Goal: Complete application form

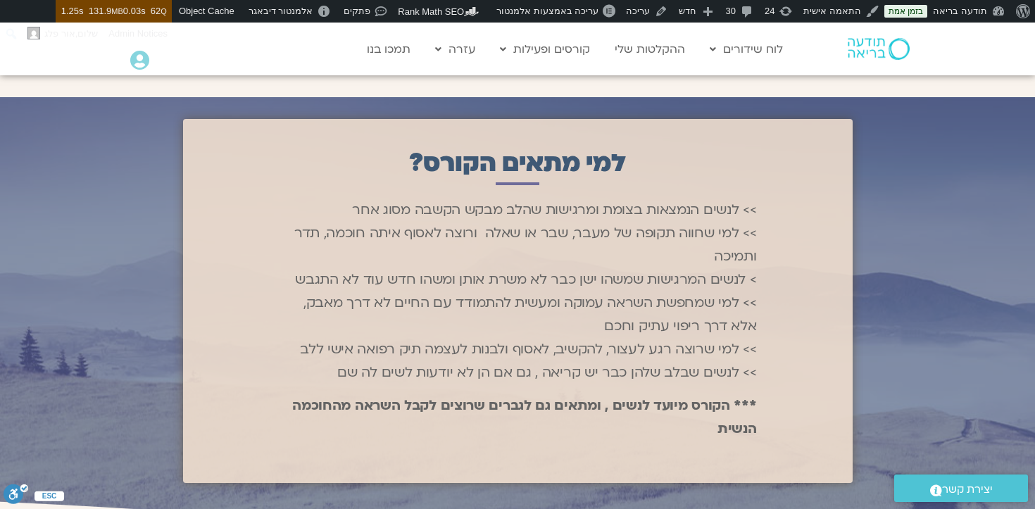
scroll to position [867, 0]
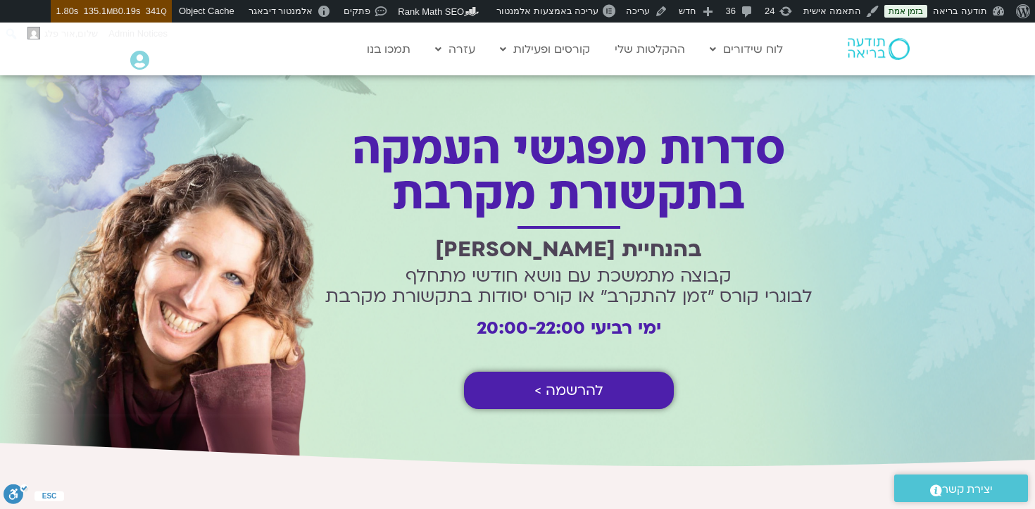
click at [626, 389] on link "להרשמה >" at bounding box center [569, 390] width 210 height 37
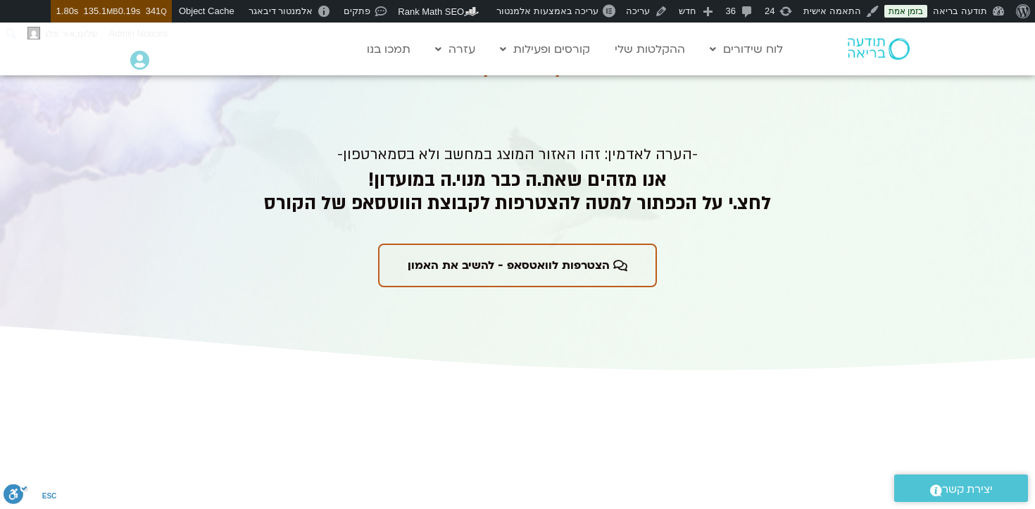
scroll to position [3240, 0]
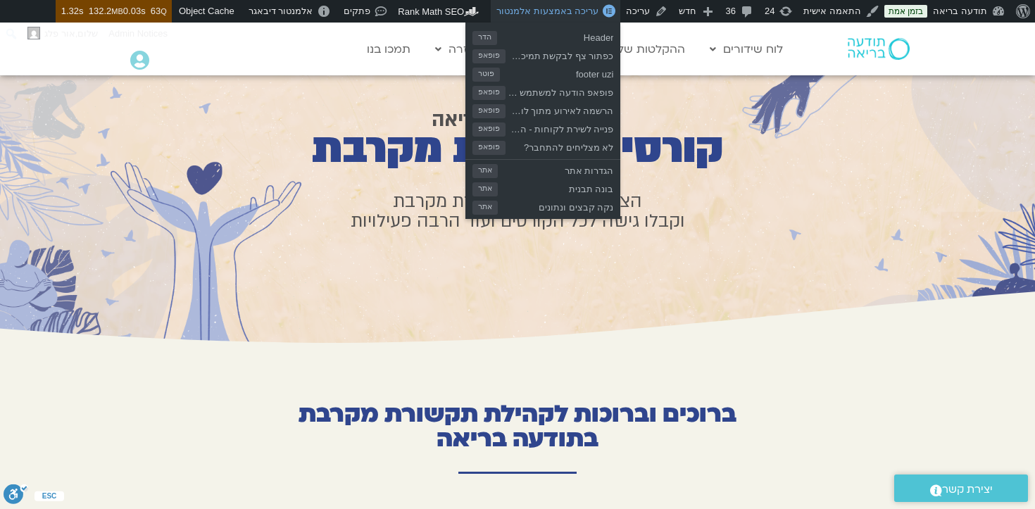
click at [598, 15] on span "עריכה באמצעות אלמנטור" at bounding box center [547, 11] width 102 height 11
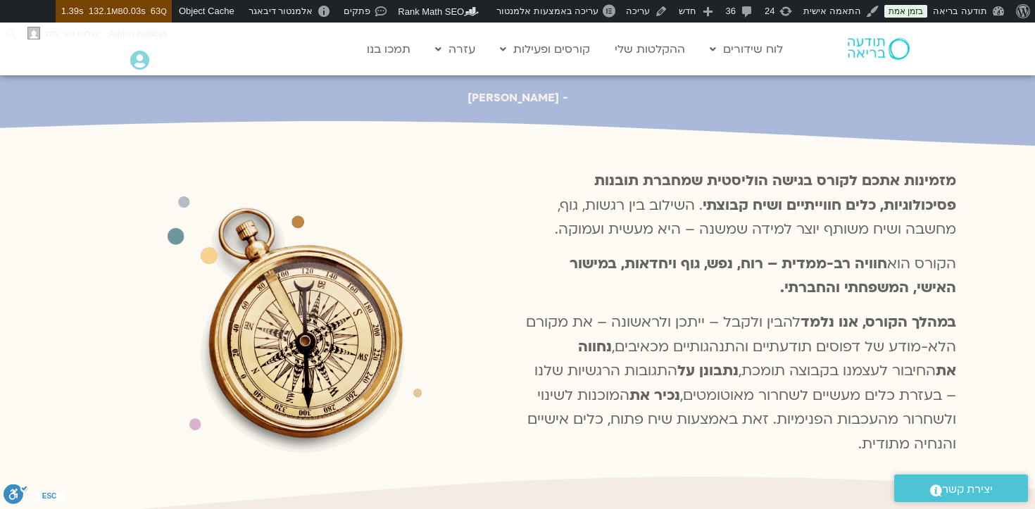
scroll to position [491, 0]
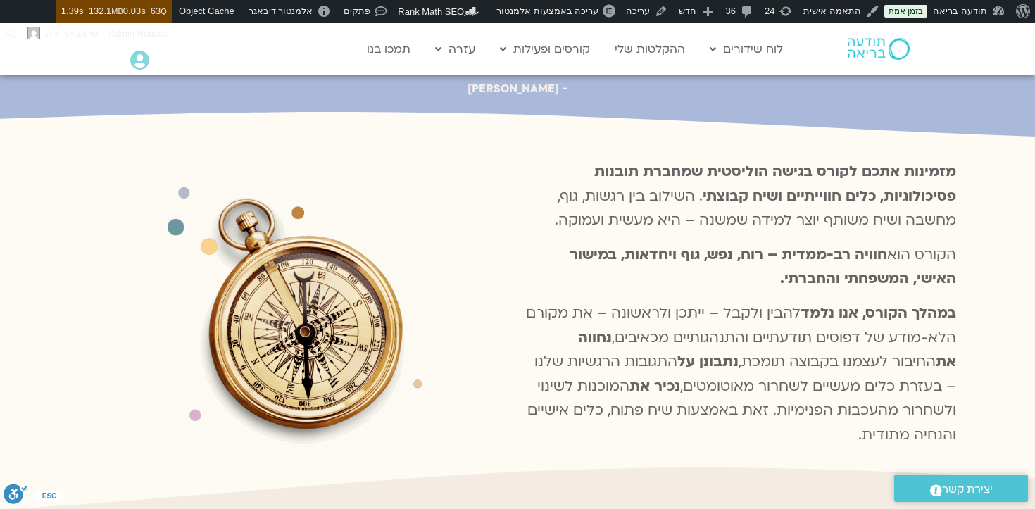
click at [896, 162] on b "מזמינות אתכם לקורס בגישה הוליסטית שמחברת תובנות פסיכולוגיות, כלים חווייתיים ושי…" at bounding box center [775, 184] width 362 height 44
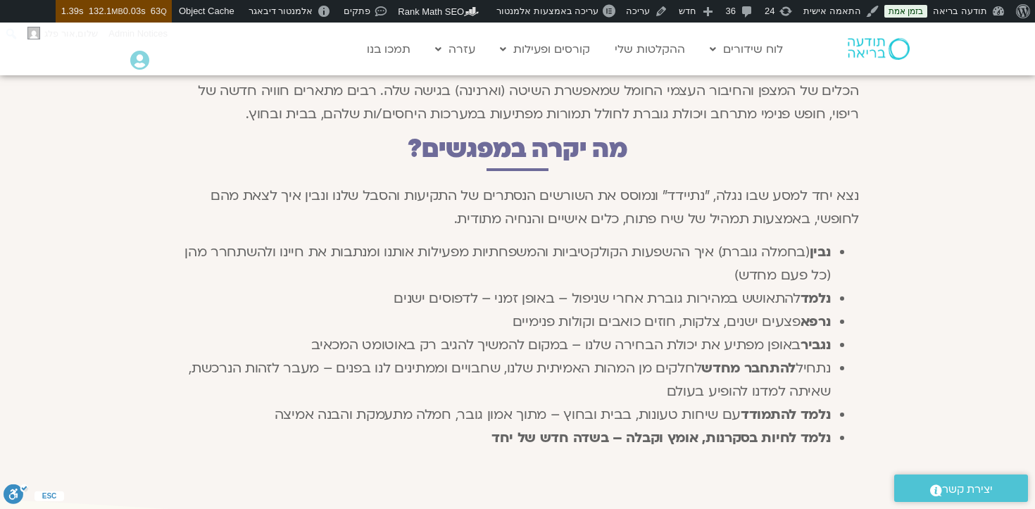
scroll to position [1513, 0]
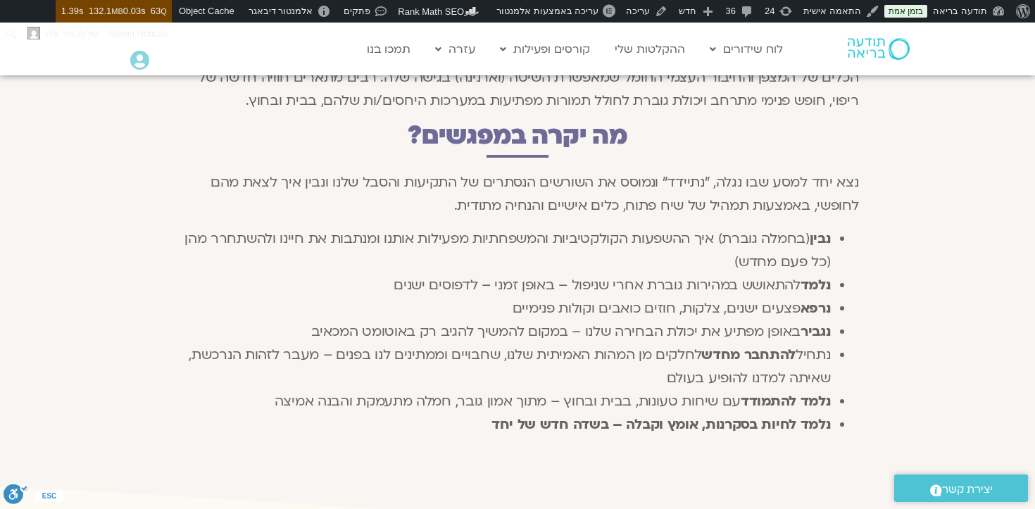
drag, startPoint x: 857, startPoint y: 149, endPoint x: 449, endPoint y: 182, distance: 408.9
click at [449, 182] on p "נצא יחד למסע שבו נגלה, "נתיידד" ונמוסס את השורשים הנסתרים של התקיעות והסבל שלנו…" at bounding box center [518, 194] width 682 height 46
copy span "נצא יחד למסע שבו נגלה, "נתיידד" ונמוסס את השורשים הנסתרים של התקיעות והסבל שלנו…"
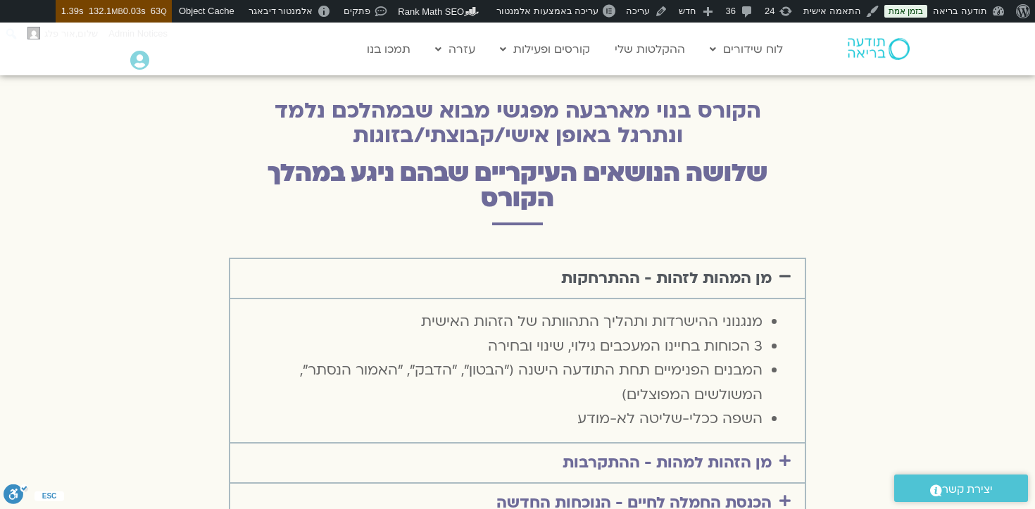
scroll to position [2013, 0]
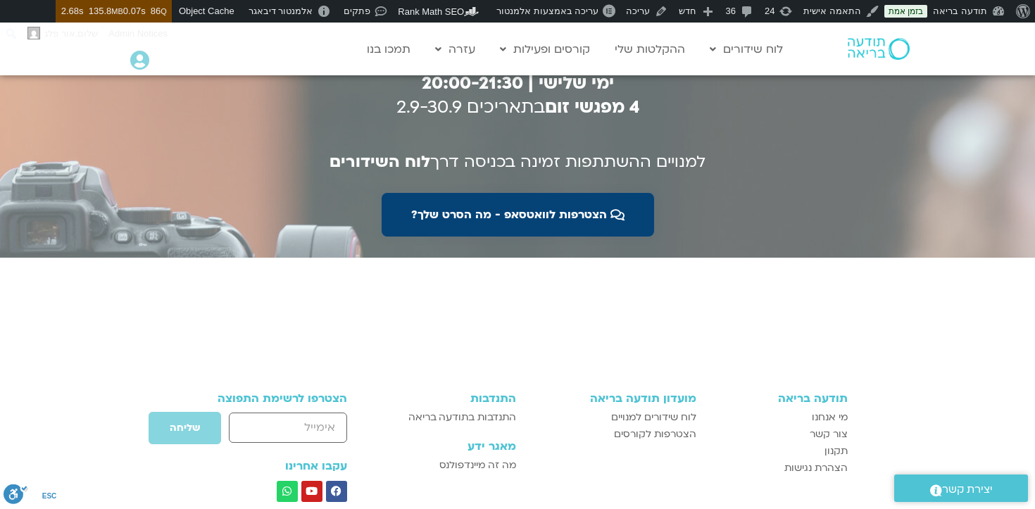
scroll to position [2837, 0]
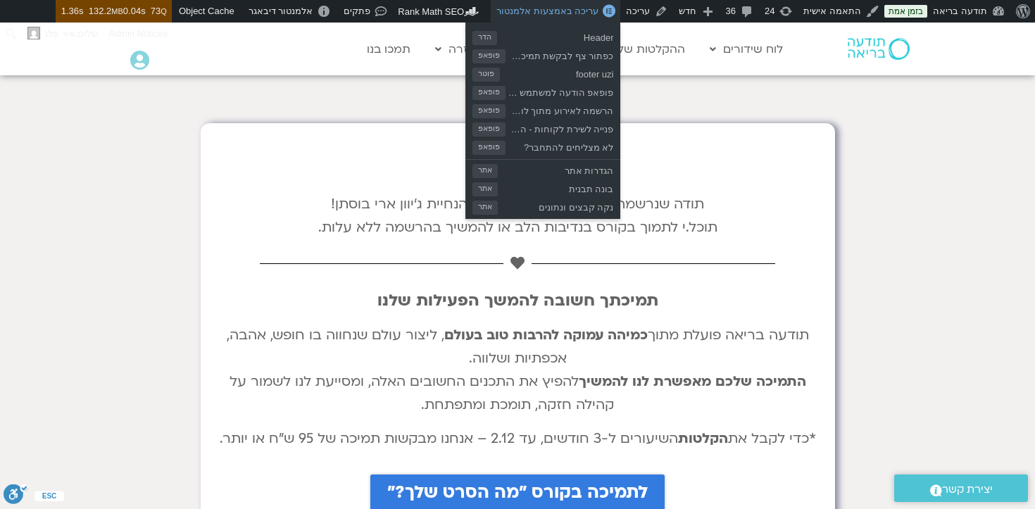
click at [593, 9] on span "עריכה באמצעות אלמנטור" at bounding box center [547, 11] width 102 height 11
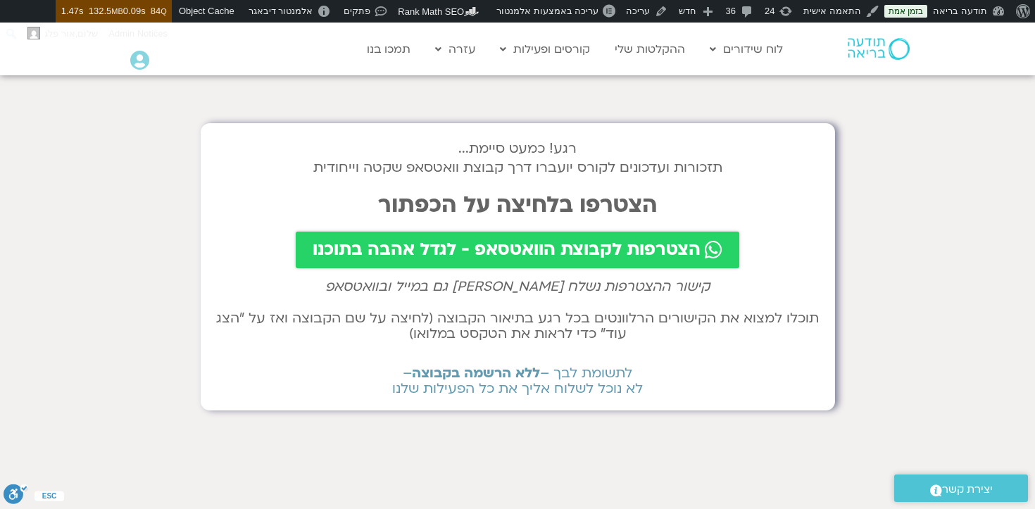
click at [856, 194] on section "רגע! כמעט סיימת... תזכורות ועדכונים לקורס יועברו דרך קבוצת וואטסאפ שקטה וייחודי…" at bounding box center [517, 416] width 1035 height 706
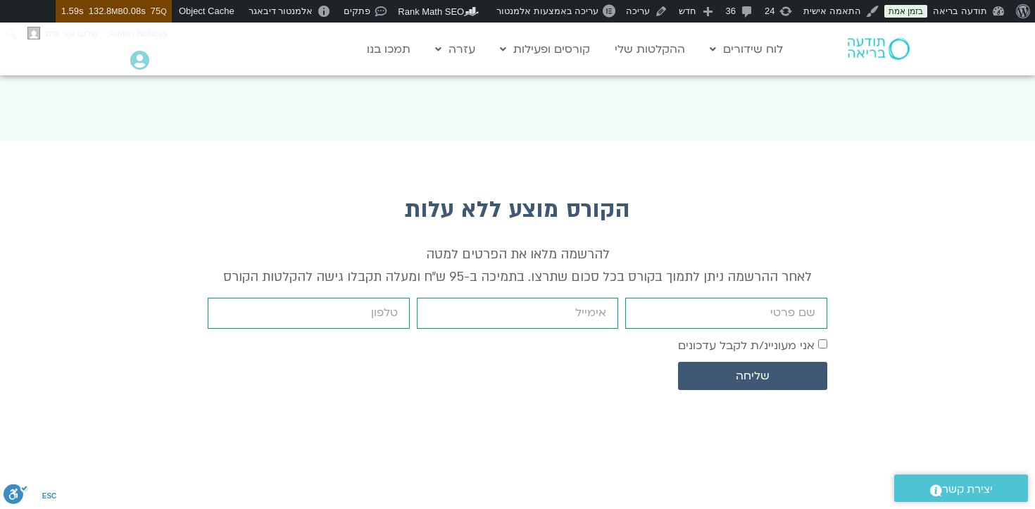
scroll to position [4164, 0]
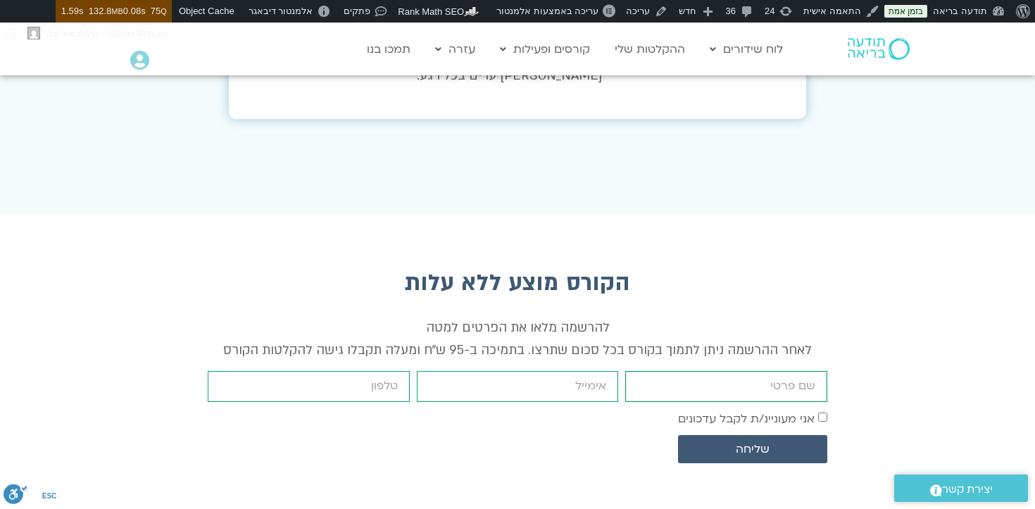
click at [707, 371] on input "firstname" at bounding box center [726, 386] width 202 height 30
type input "נ"
click at [607, 371] on input "email" at bounding box center [518, 386] width 202 height 30
type input "[EMAIL_ADDRESS][DOMAIN_NAME]"
click at [365, 371] on input "cellphone" at bounding box center [309, 386] width 202 height 30
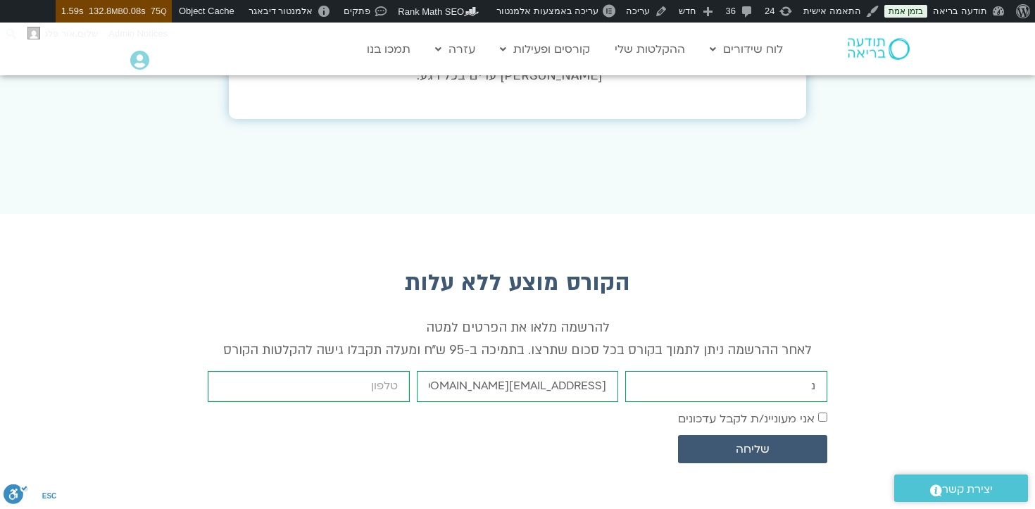
type input "0509789766"
click at [781, 410] on label "אני מעוניינ/ת לקבל עדכונים" at bounding box center [746, 417] width 137 height 15
click at [780, 443] on span "שליחה" at bounding box center [753, 449] width 116 height 13
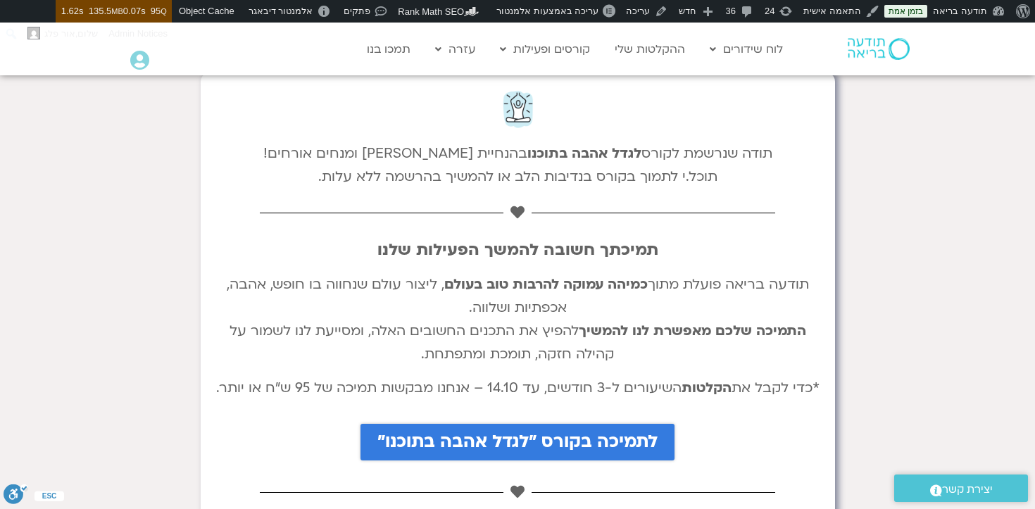
scroll to position [53, 0]
